Goal: Check status: Check status

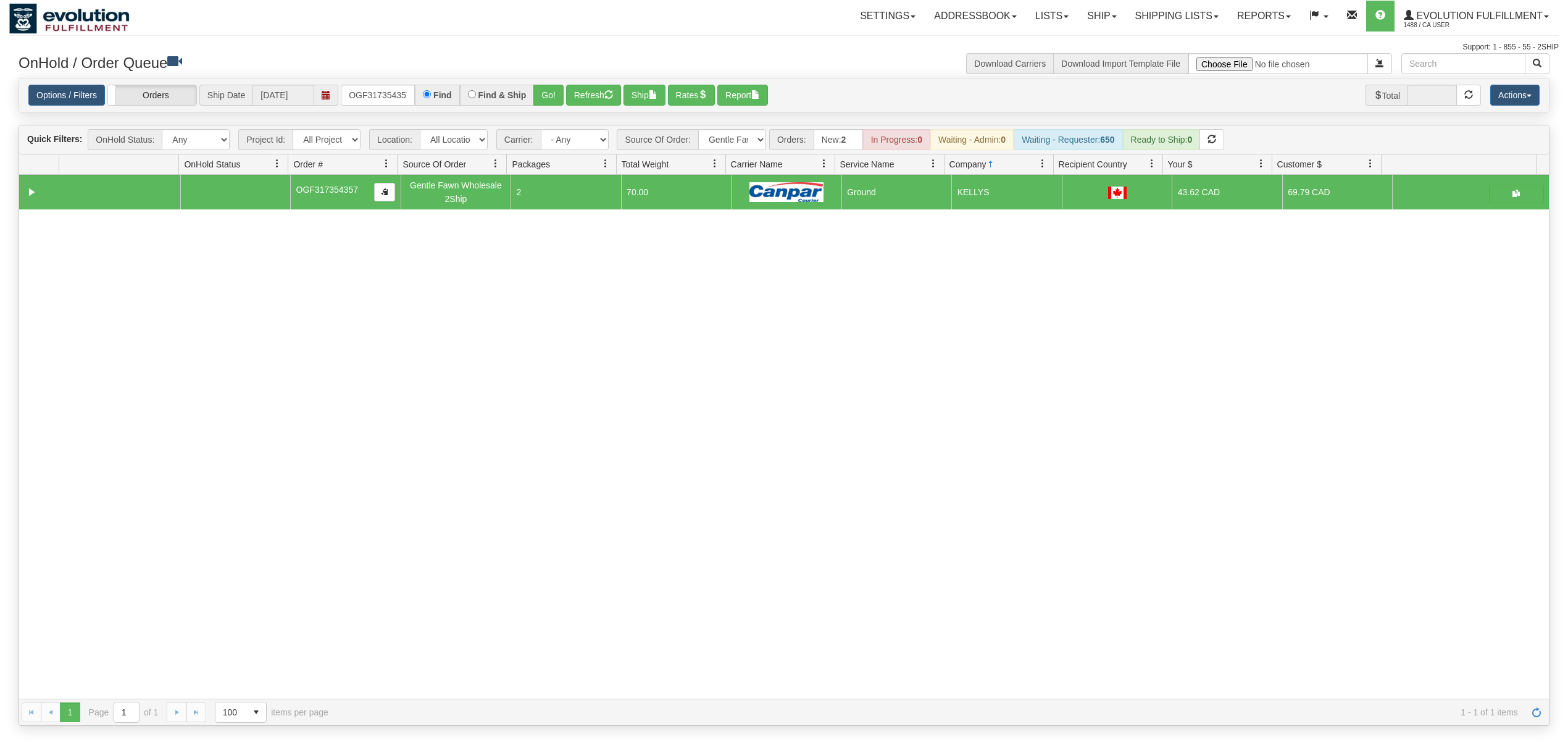
select select "Gentle Fawn Wholesale 2Ship"
click at [586, 129] on div "Quick Filters: OnHold Status: Any New In Progress Waiting - Admin Waiting - Req…" at bounding box center [784, 140] width 1530 height 29
click at [584, 139] on select "- Any - Has NO carrier assigned - Has a carrier assigned FleetOptics Inc. My Ca…" at bounding box center [575, 140] width 68 height 21
select select "-1"
click at [541, 130] on select "- Any - Has NO carrier assigned - Has a carrier assigned FleetOptics Inc. My Ca…" at bounding box center [575, 140] width 68 height 21
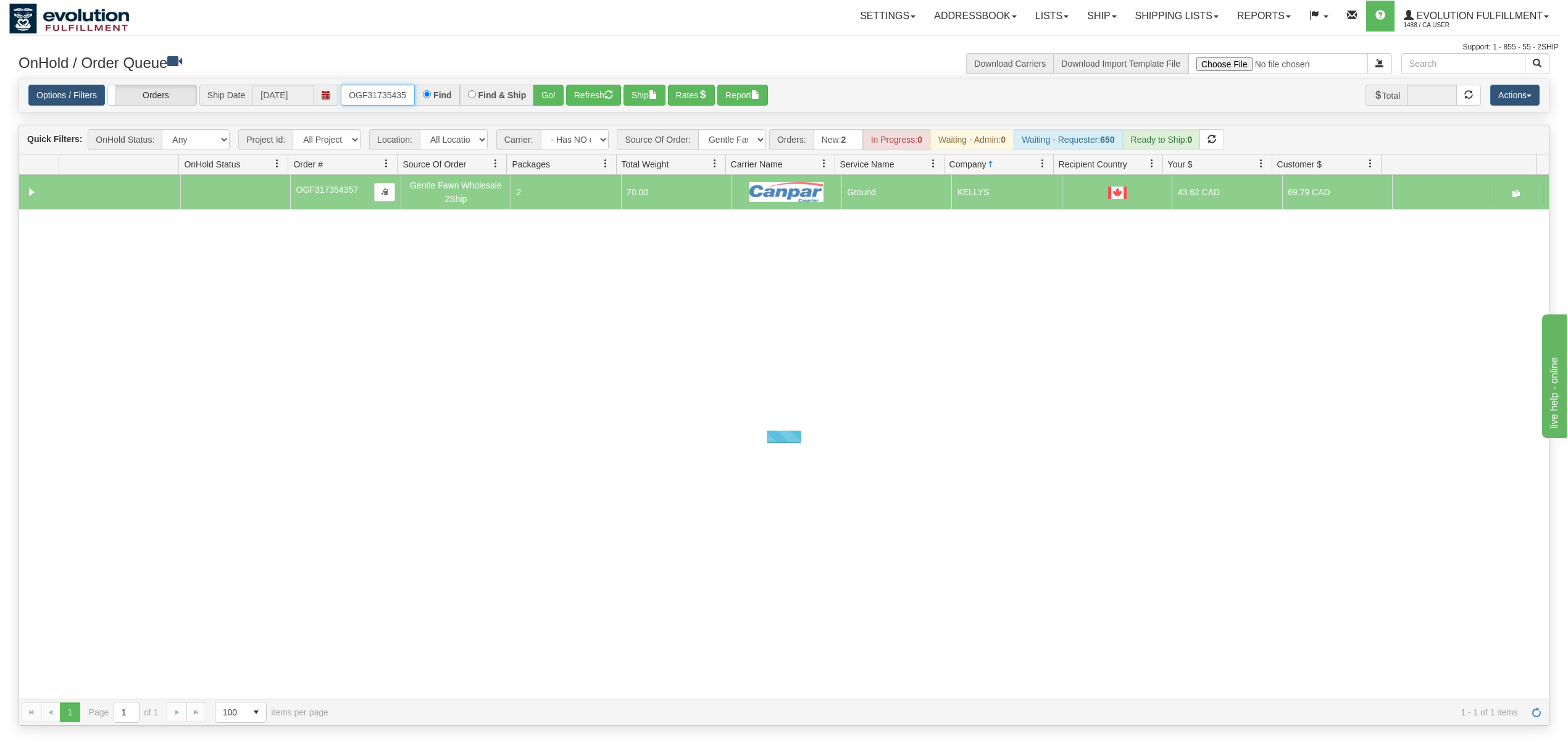
click at [369, 89] on input "OGF317354357" at bounding box center [378, 95] width 74 height 21
click at [777, 142] on span "Orders:" at bounding box center [791, 140] width 44 height 21
click at [754, 142] on select "All Sources AirBlaster 2Ship Integration Ambler Apparel 2Ship Integration BC Ca…" at bounding box center [732, 140] width 68 height 21
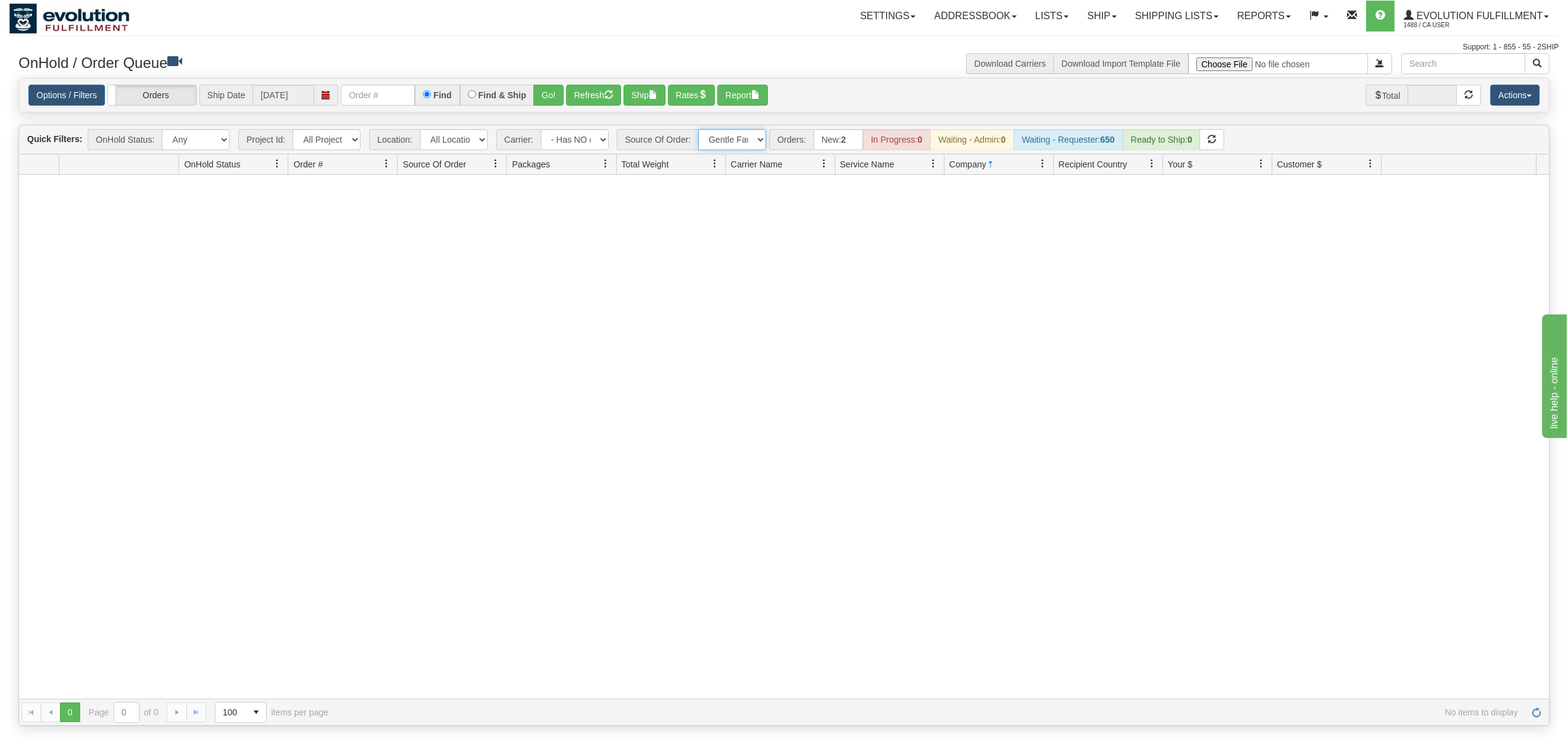
click at [700, 130] on select "All Sources AirBlaster 2Ship Integration Ambler Apparel 2Ship Integration BC Ca…" at bounding box center [732, 140] width 68 height 21
click at [551, 92] on button "Go!" at bounding box center [548, 95] width 30 height 21
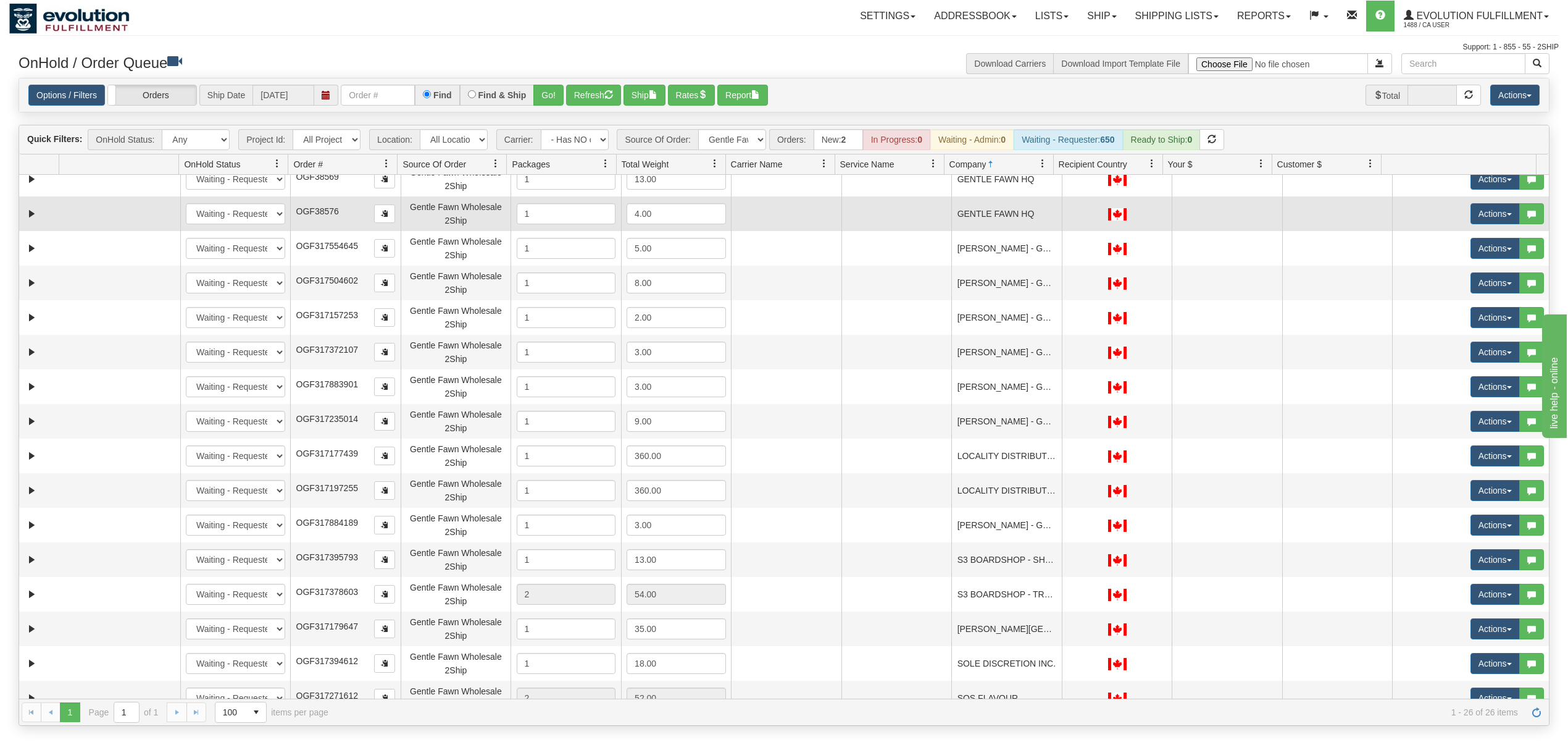
scroll to position [374, 0]
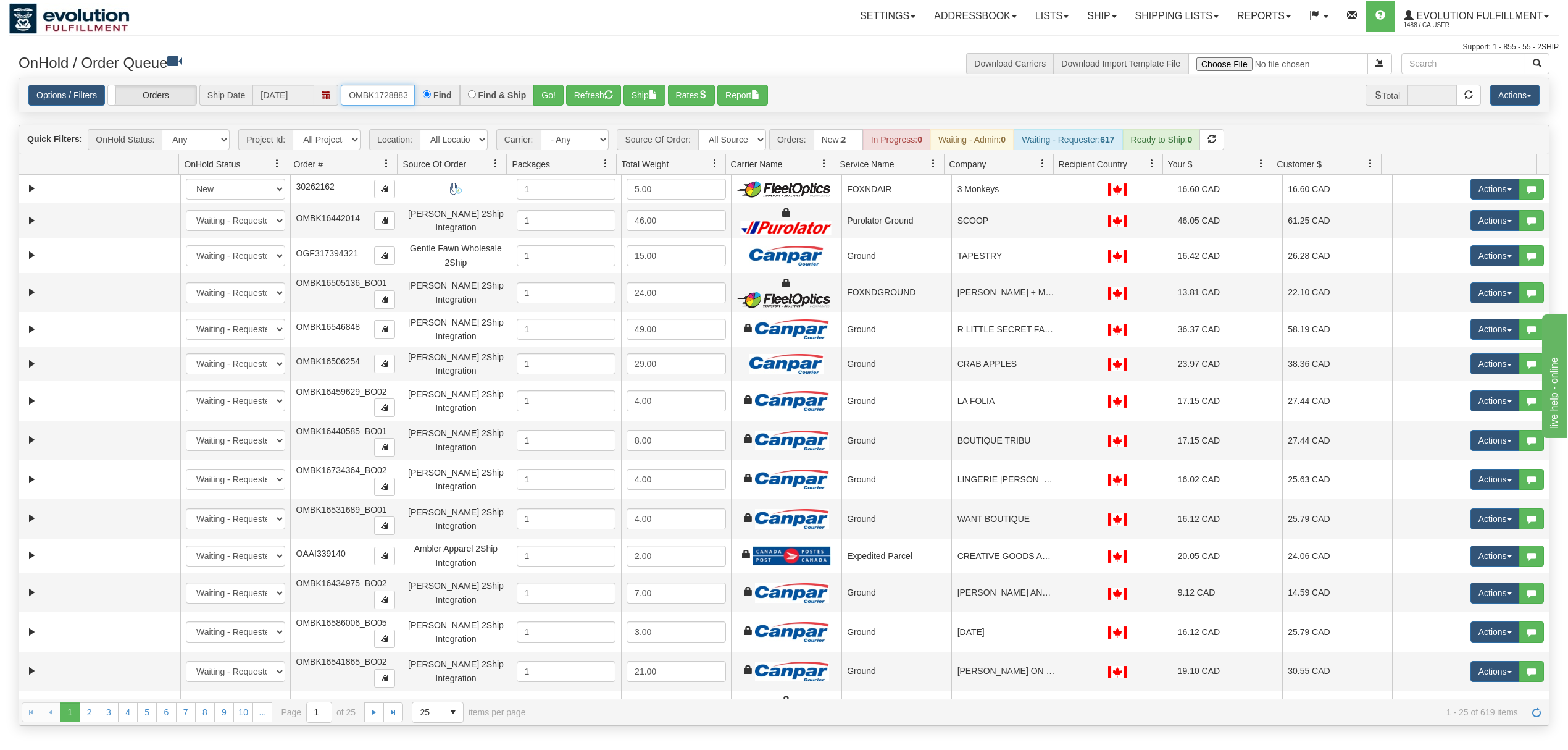
click at [376, 105] on input "OMBK17288836 BO01" at bounding box center [378, 95] width 74 height 21
click at [538, 95] on button "Go!" at bounding box center [548, 95] width 30 height 21
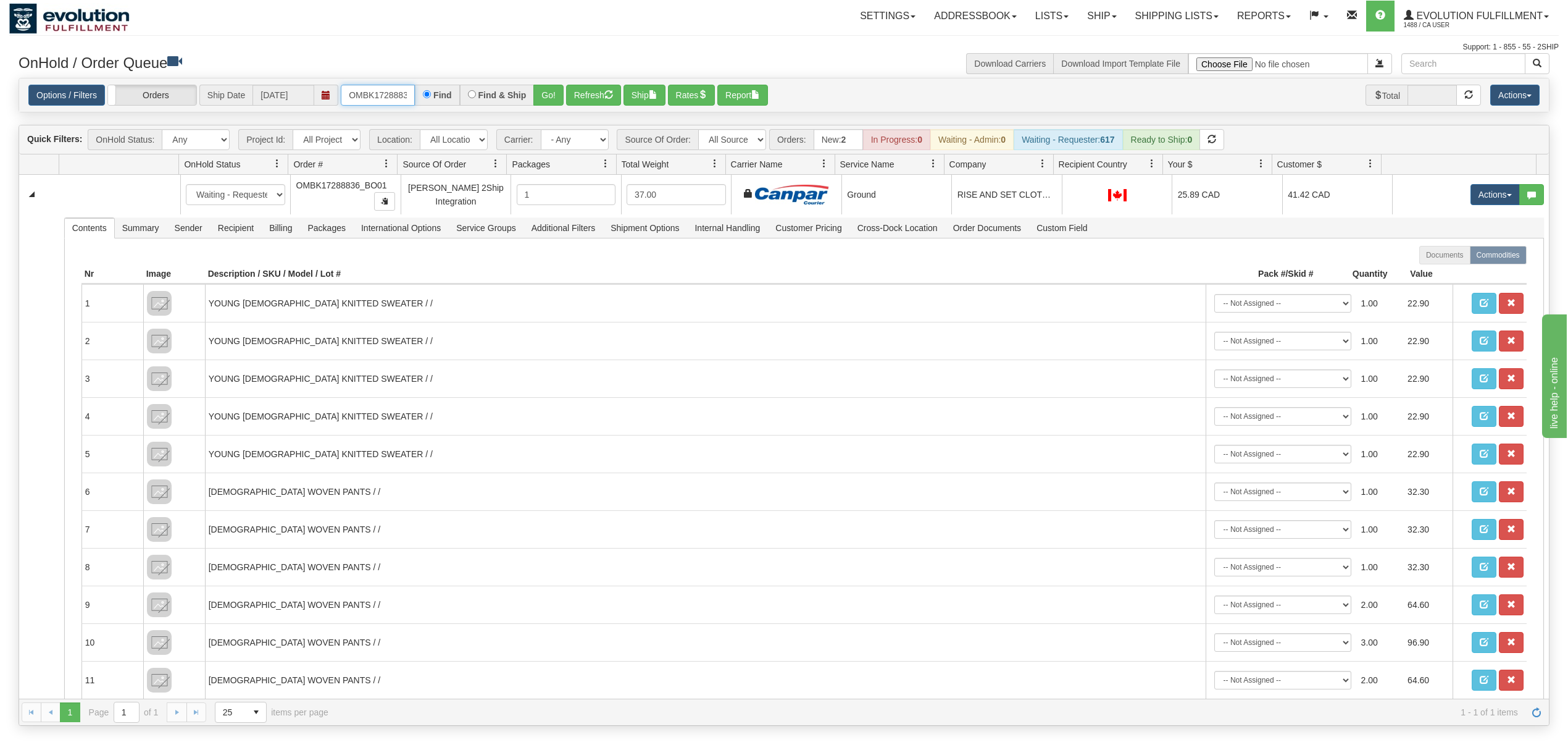
click at [352, 92] on input "OMBK17288836_BO01" at bounding box center [378, 95] width 74 height 21
type input "OGF317398271"
click at [558, 92] on button "Go!" at bounding box center [548, 95] width 30 height 21
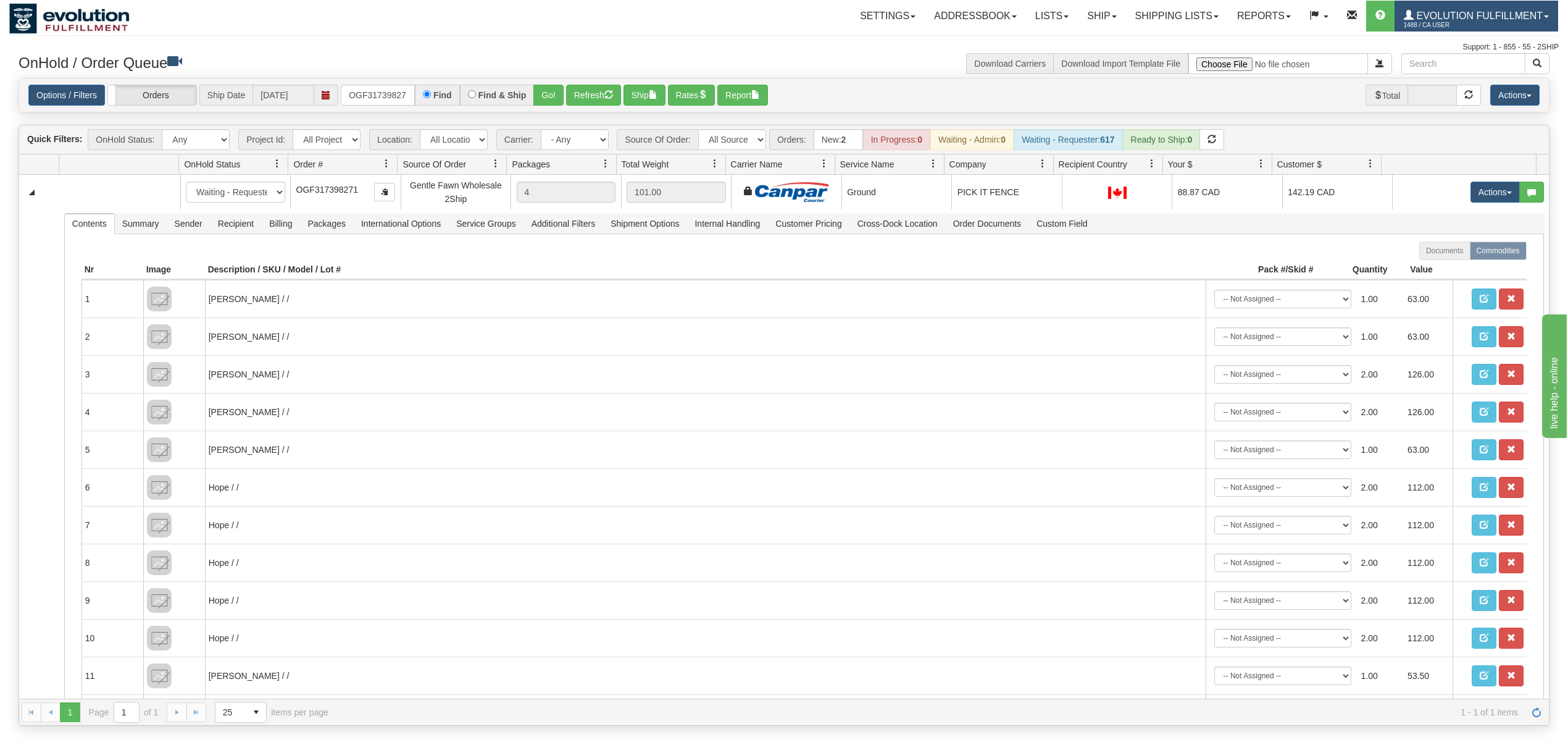
drag, startPoint x: 1462, startPoint y: 13, endPoint x: 1467, endPoint y: 20, distance: 8.6
click at [1462, 13] on span "Evolution Fulfillment" at bounding box center [1478, 16] width 129 height 11
click at [1463, 72] on span "LOG OUT" at bounding box center [1476, 75] width 39 height 10
